Goal: Information Seeking & Learning: Learn about a topic

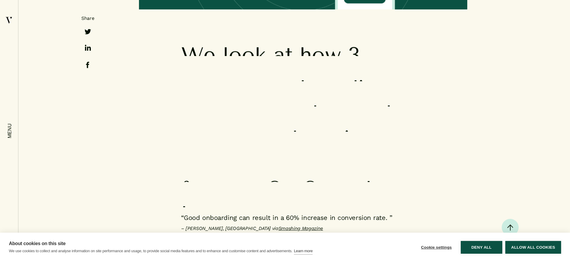
scroll to position [404, 0]
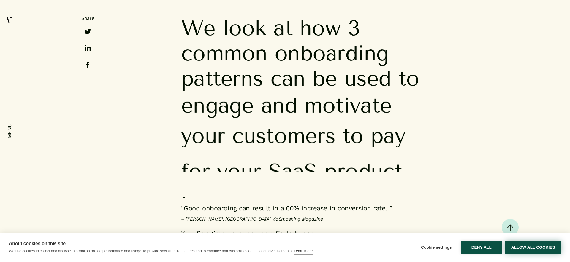
click at [521, 246] on button "Allow all cookies" at bounding box center [533, 247] width 56 height 13
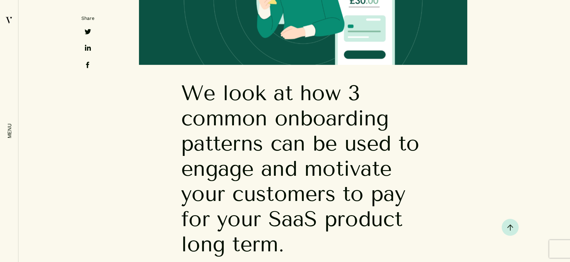
scroll to position [332, 0]
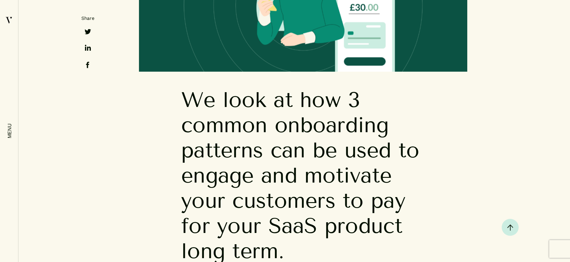
click at [285, 169] on span "and" at bounding box center [279, 175] width 36 height 25
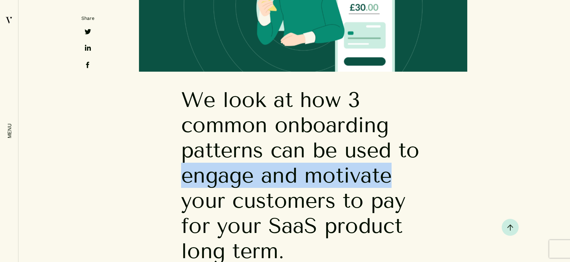
click at [285, 169] on span "and" at bounding box center [279, 175] width 36 height 25
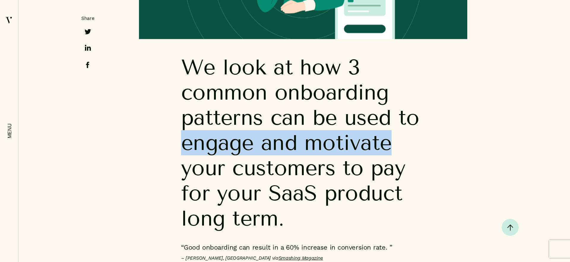
scroll to position [372, 0]
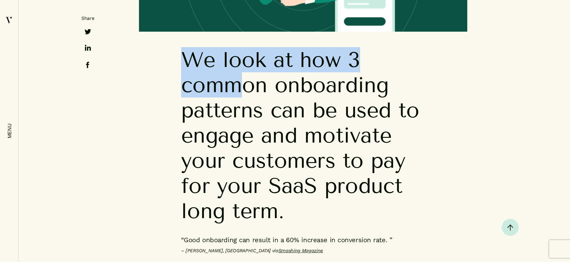
drag, startPoint x: 187, startPoint y: 59, endPoint x: 240, endPoint y: 77, distance: 55.7
click at [240, 77] on h2 "We look at how 3 common onboarding patterns can be used to engage and motivate …" at bounding box center [303, 138] width 244 height 183
click at [240, 77] on span "common" at bounding box center [224, 84] width 86 height 25
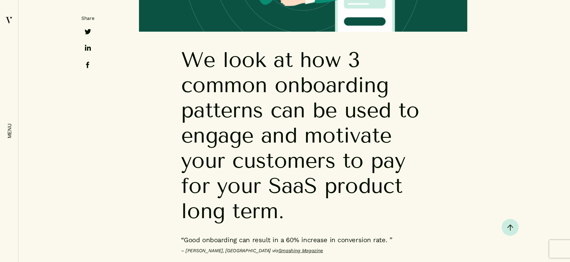
click at [181, 57] on span "We" at bounding box center [198, 59] width 34 height 25
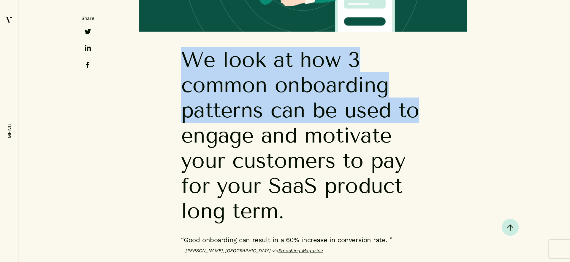
drag, startPoint x: 183, startPoint y: 57, endPoint x: 270, endPoint y: 125, distance: 111.3
click at [270, 125] on h2 "We look at how 3 common onboarding patterns can be used to engage and motivate …" at bounding box center [303, 138] width 244 height 183
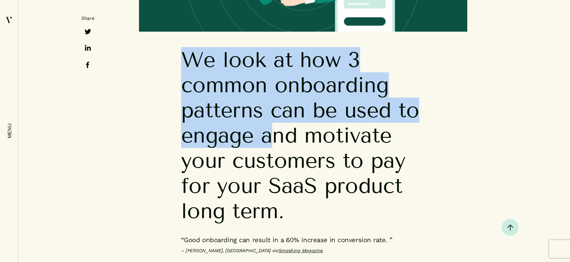
click at [262, 138] on span "and" at bounding box center [279, 135] width 36 height 25
drag, startPoint x: 251, startPoint y: 139, endPoint x: 173, endPoint y: 66, distance: 107.5
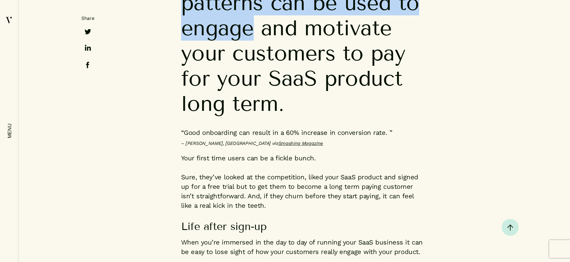
scroll to position [481, 0]
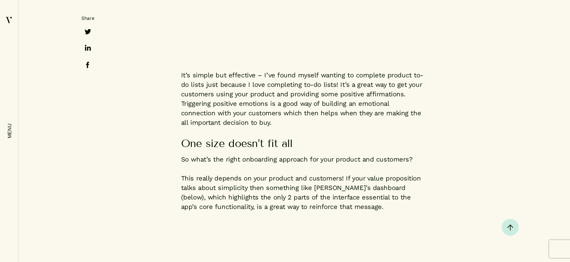
scroll to position [1967, 0]
